Goal: Task Accomplishment & Management: Use online tool/utility

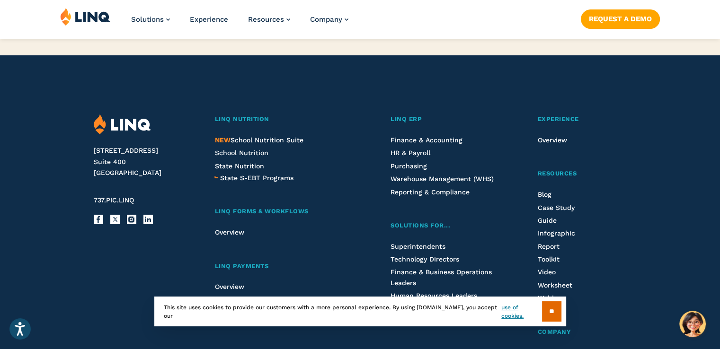
scroll to position [2413, 0]
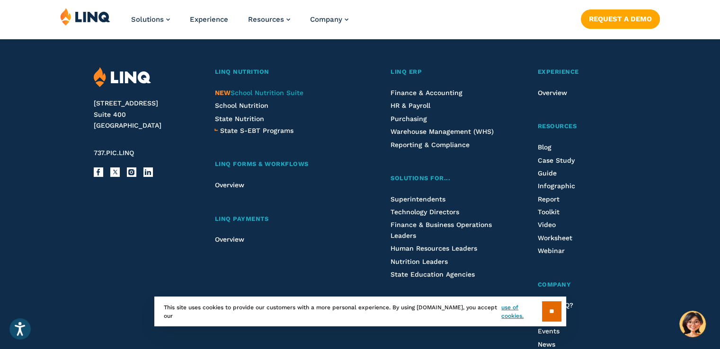
click at [263, 93] on span "NEW School Nutrition Suite" at bounding box center [258, 93] width 88 height 8
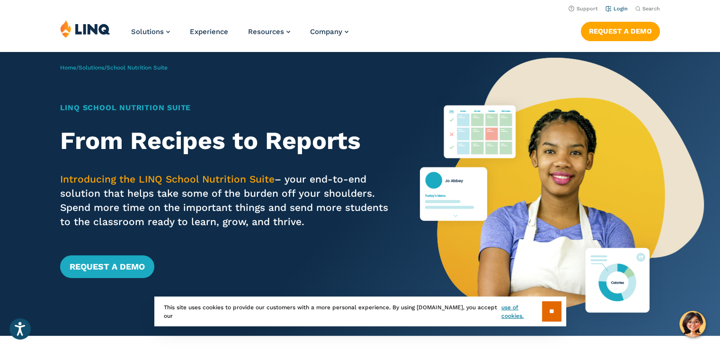
click at [618, 10] on link "Login" at bounding box center [616, 9] width 22 height 6
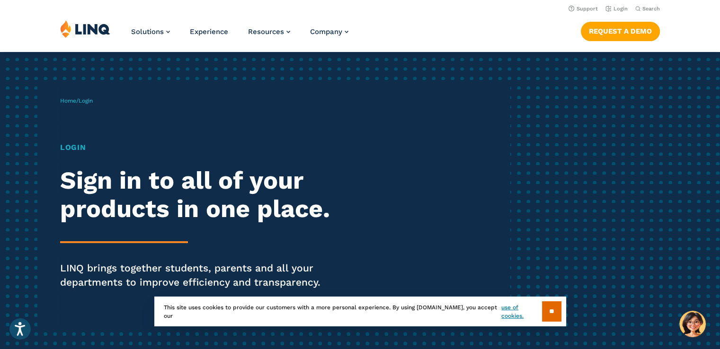
click at [95, 129] on div "Home / Login Login Sign in to all of your products in one place. LINQ brings to…" at bounding box center [285, 206] width 450 height 242
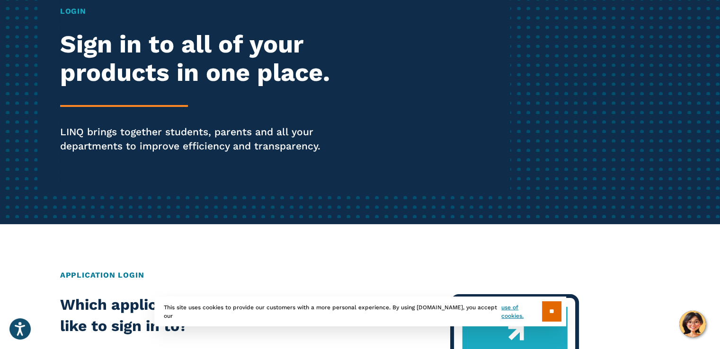
scroll to position [142, 0]
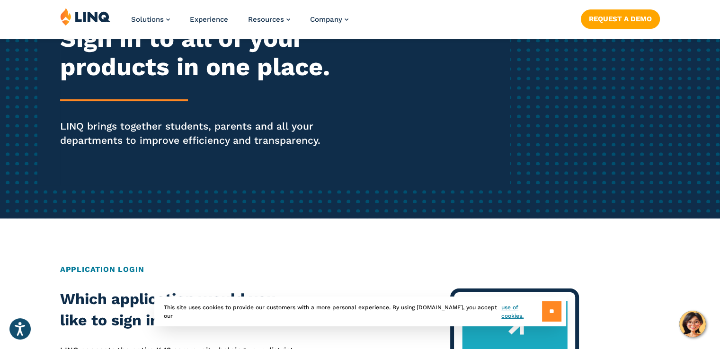
click at [546, 310] on input "**" at bounding box center [551, 311] width 19 height 20
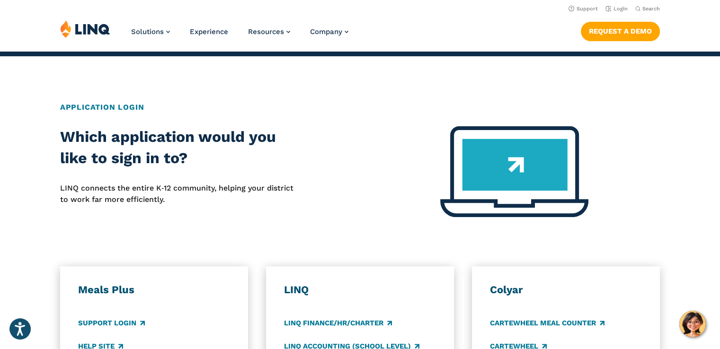
scroll to position [284, 0]
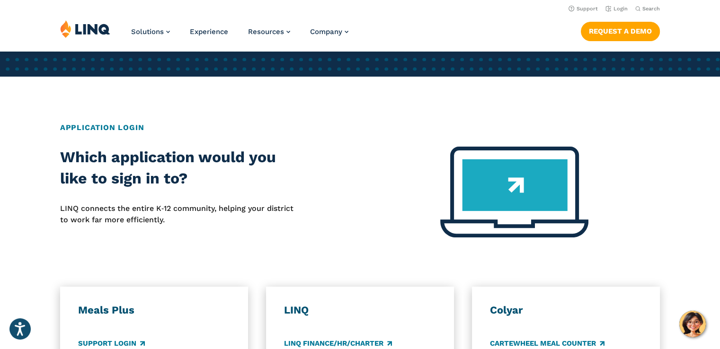
click at [357, 202] on div "Which application would you like to sign in to? LINQ connects the entire K‑12 c…" at bounding box center [360, 198] width 720 height 102
